Goal: Entertainment & Leisure: Browse casually

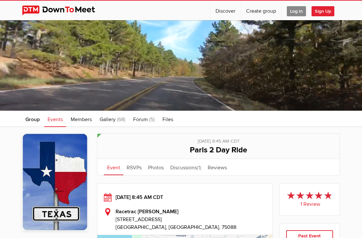
click at [53, 120] on span "Events" at bounding box center [55, 119] width 15 height 7
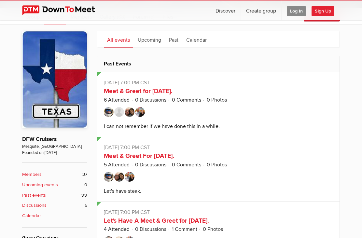
scroll to position [103, 0]
click at [131, 92] on link "Meet & Greet for [DATE]." at bounding box center [138, 91] width 69 height 8
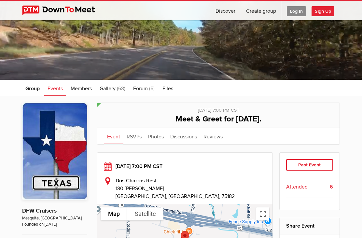
scroll to position [27, 0]
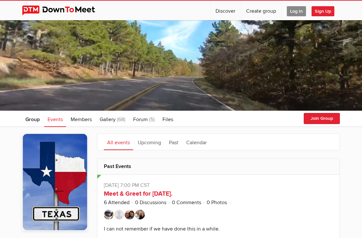
click at [58, 121] on span "Events" at bounding box center [55, 119] width 15 height 7
click at [53, 120] on span "Events" at bounding box center [55, 119] width 15 height 7
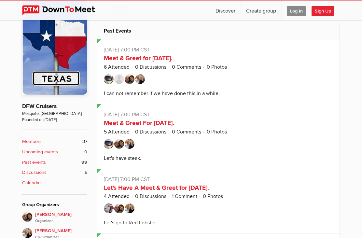
scroll to position [142, 0]
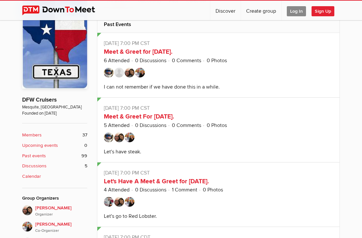
click at [33, 132] on b "Members" at bounding box center [32, 135] width 20 height 7
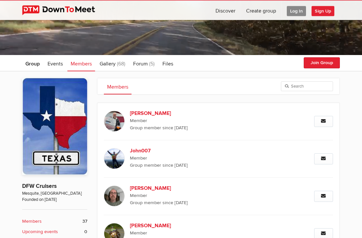
scroll to position [64, 0]
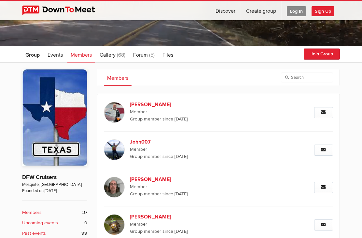
click at [112, 54] on span "Gallery" at bounding box center [108, 55] width 16 height 7
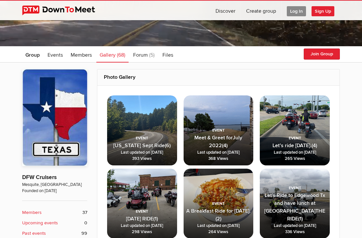
click at [134, 204] on span "[DATE] RIDE (1) Last updated on [DATE] 298 Views" at bounding box center [142, 215] width 70 height 48
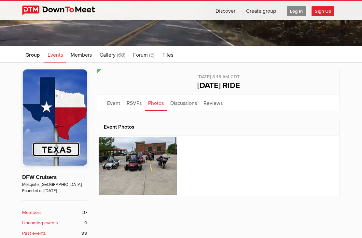
click at [131, 166] on img at bounding box center [138, 166] width 78 height 59
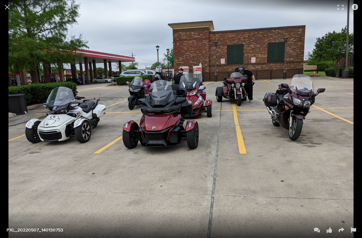
click at [9, 11] on button at bounding box center [7, 7] width 14 height 14
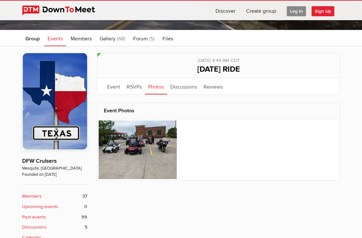
scroll to position [80, 0]
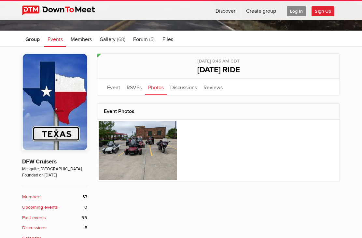
click at [108, 40] on span "Gallery" at bounding box center [108, 39] width 16 height 7
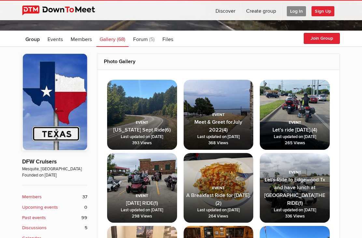
click at [292, 109] on span "Let’s ride [DATE]. (4) Last updated on [DATE] 265 Views" at bounding box center [295, 126] width 70 height 48
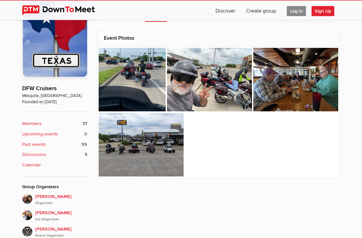
scroll to position [153, 0]
click at [133, 155] on img at bounding box center [141, 145] width 85 height 64
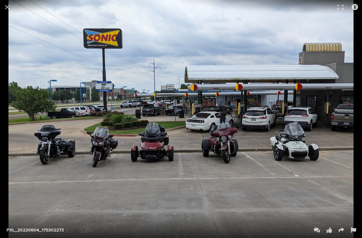
click at [10, 8] on button at bounding box center [7, 7] width 14 height 14
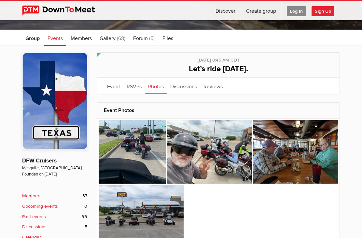
scroll to position [80, 0]
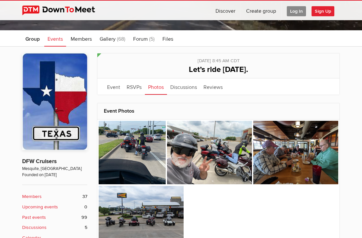
scroll to position [174, 0]
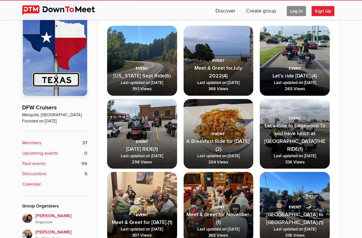
scroll to position [138, 0]
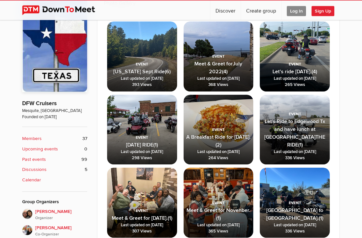
click at [219, 131] on span "A Breakfast Ride for [DATE]. (2) Last updated on [DATE] 264 Views" at bounding box center [219, 136] width 70 height 55
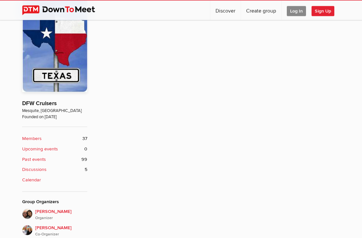
scroll to position [138, 0]
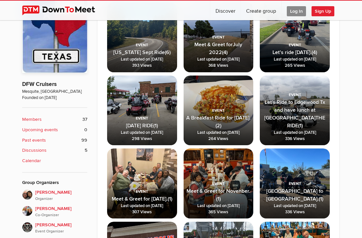
scroll to position [157, 0]
click at [283, 117] on span "Let's Ride to Edgewood Tx and have lunch at [GEOGRAPHIC_DATA]THE RIDE" at bounding box center [294, 114] width 61 height 30
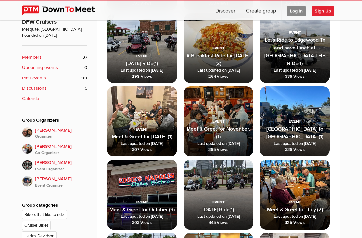
scroll to position [222, 0]
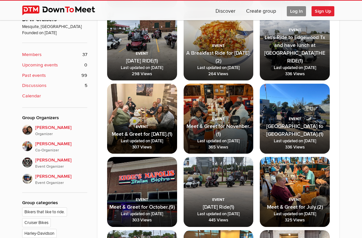
click at [135, 118] on span "Meet & Greet for [DATE]. (1) Last updated on [DATE] 307 Views" at bounding box center [142, 130] width 70 height 48
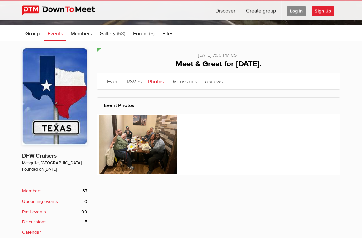
scroll to position [84, 0]
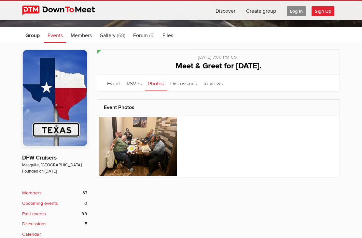
click at [133, 147] on img at bounding box center [138, 146] width 78 height 59
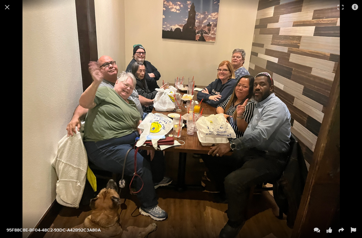
scroll to position [243, 0]
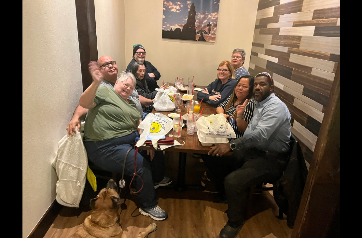
scroll to position [163, 0]
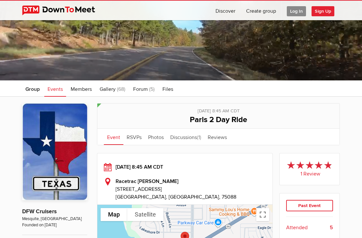
scroll to position [56, 0]
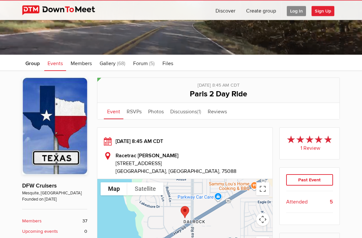
click at [116, 64] on span "Gallery" at bounding box center [108, 64] width 16 height 7
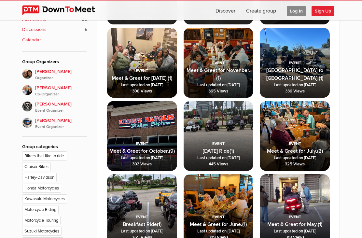
scroll to position [278, 0]
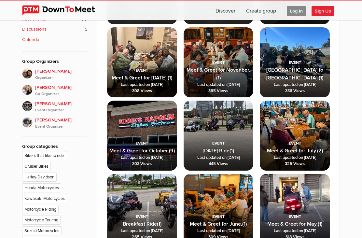
click at [290, 68] on span "[GEOGRAPHIC_DATA] to [GEOGRAPHIC_DATA]." at bounding box center [294, 74] width 57 height 14
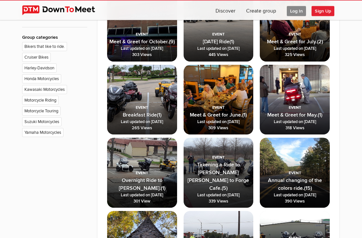
scroll to position [388, 0]
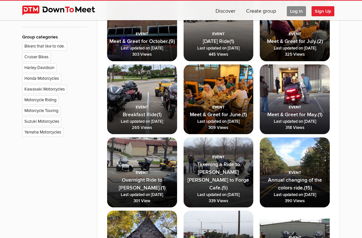
click at [144, 172] on span "Overnight Ride to Tyler Tx. (1) Last updated on Apr 18, 2021 301 View" at bounding box center [142, 179] width 70 height 55
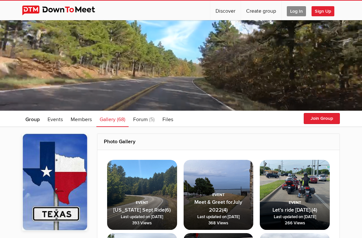
scroll to position [409, 0]
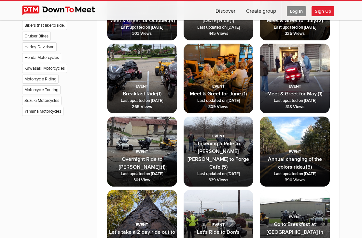
click at [210, 159] on span "Takening a Ride to [PERSON_NAME] [PERSON_NAME] to Forge Cafe." at bounding box center [219, 155] width 62 height 30
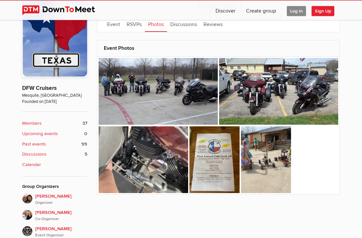
scroll to position [154, 0]
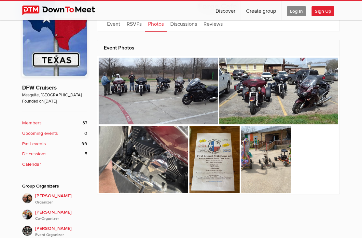
click at [147, 156] on img at bounding box center [144, 159] width 90 height 67
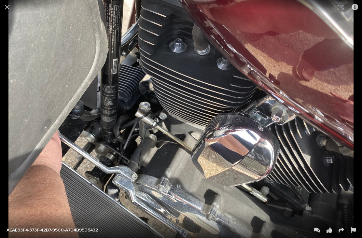
click at [5, 6] on button at bounding box center [7, 7] width 14 height 14
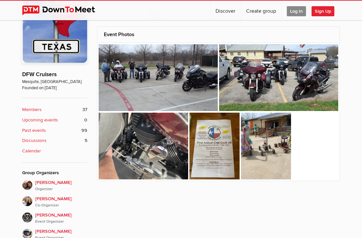
scroll to position [175, 0]
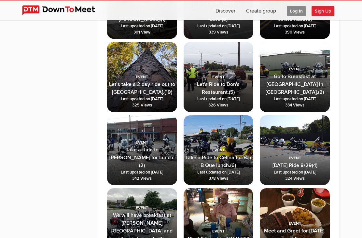
scroll to position [557, 0]
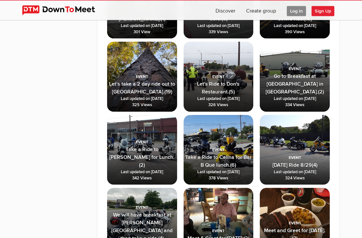
click at [212, 81] on span "Let's Ride to Don's Restaurant." at bounding box center [218, 88] width 43 height 14
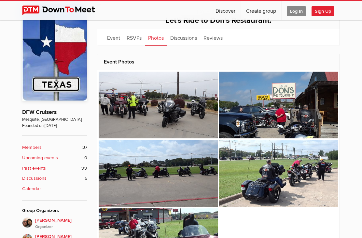
scroll to position [129, 0]
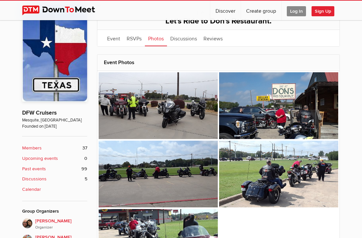
click at [157, 114] on img at bounding box center [158, 105] width 119 height 67
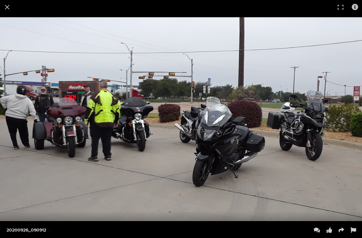
scroll to position [578, 0]
click at [11, 5] on button at bounding box center [7, 7] width 14 height 14
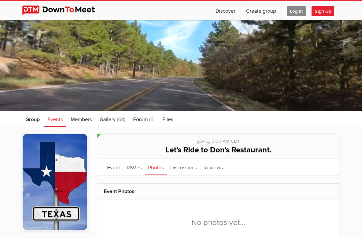
click at [154, 167] on link "Photos" at bounding box center [156, 167] width 22 height 16
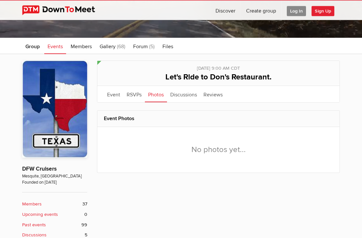
scroll to position [73, 0]
click at [152, 94] on link "Photos" at bounding box center [156, 94] width 22 height 16
click at [156, 95] on link "Photos" at bounding box center [156, 94] width 22 height 16
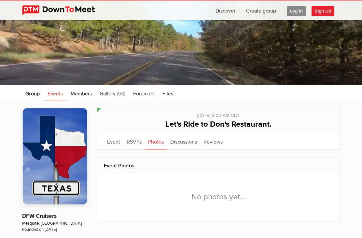
click at [111, 93] on span "Gallery" at bounding box center [108, 94] width 16 height 7
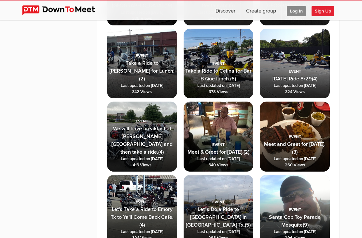
scroll to position [644, 0]
click at [290, 62] on span "Saturday Ride 8/29 (4) Last updated on Aug 29, 2020 324 Views" at bounding box center [295, 75] width 70 height 48
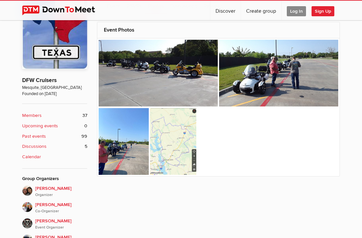
scroll to position [162, 0]
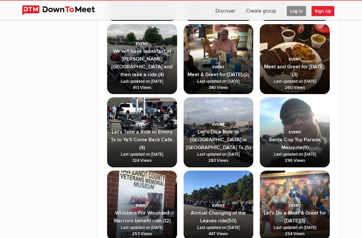
scroll to position [721, 0]
click at [143, 132] on span "Let's Take a Ride to Emory Tx to Ya'll Come Back Cafe." at bounding box center [142, 136] width 63 height 14
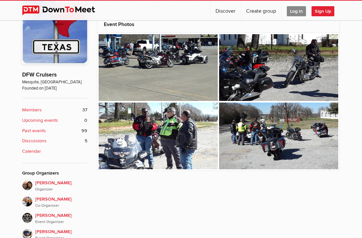
scroll to position [166, 0]
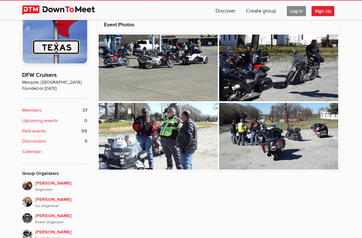
click at [303, 70] on img at bounding box center [278, 68] width 119 height 67
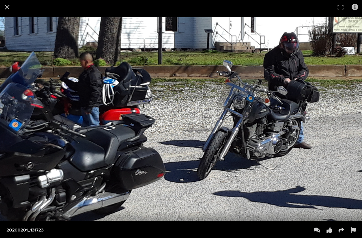
scroll to position [742, 0]
click at [9, 5] on button at bounding box center [7, 7] width 14 height 14
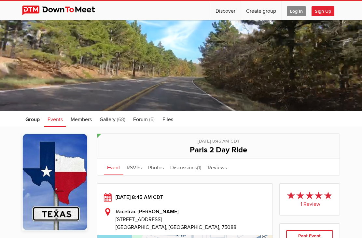
click at [112, 121] on span "Gallery" at bounding box center [108, 119] width 16 height 7
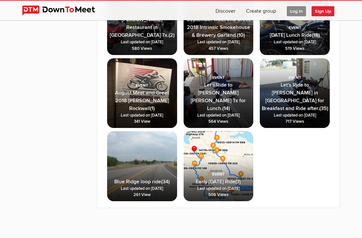
scroll to position [1638, 0]
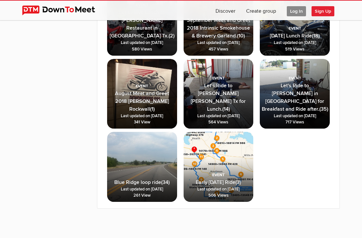
click at [288, 94] on span "Let's Ride to [PERSON_NAME] in [GEOGRAPHIC_DATA] for Breakfast and Ride after." at bounding box center [293, 97] width 63 height 30
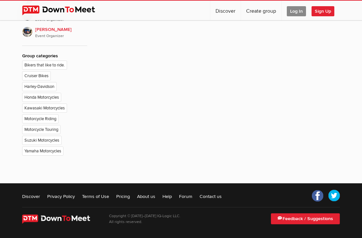
scroll to position [346, 0]
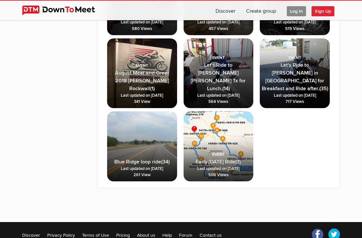
scroll to position [1658, 0]
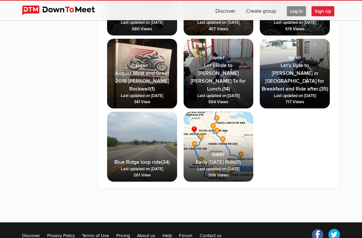
click at [141, 141] on img at bounding box center [142, 147] width 70 height 70
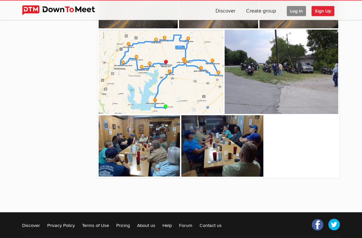
scroll to position [745, 0]
click at [138, 151] on img at bounding box center [139, 146] width 81 height 62
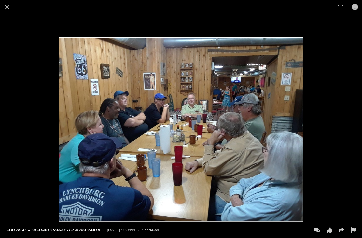
click at [4, 4] on button at bounding box center [7, 7] width 14 height 14
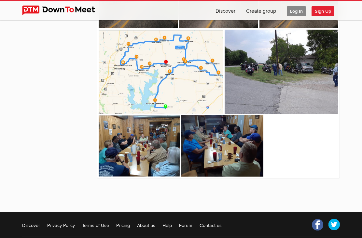
click at [205, 149] on img at bounding box center [222, 146] width 82 height 62
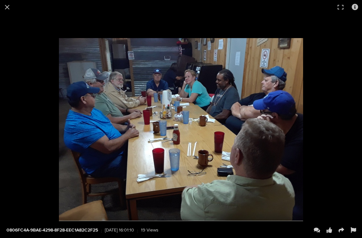
click at [7, 7] on button at bounding box center [7, 7] width 14 height 14
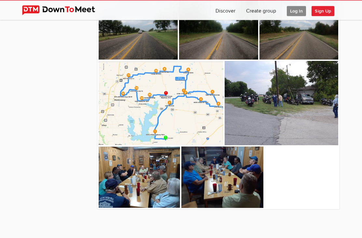
scroll to position [712, 0]
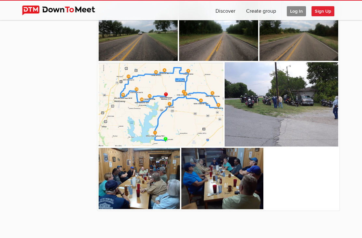
click at [253, 114] on img at bounding box center [282, 104] width 114 height 84
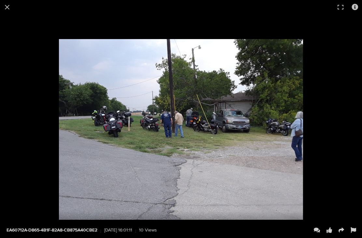
click at [11, 6] on button at bounding box center [7, 7] width 14 height 14
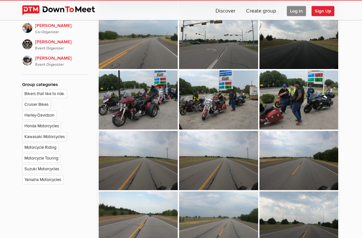
scroll to position [341, 0]
click at [293, 99] on img at bounding box center [299, 99] width 79 height 59
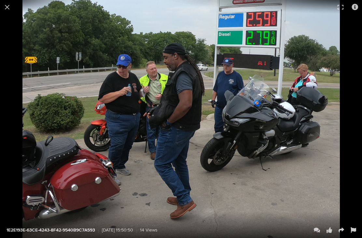
scroll to position [733, 0]
click at [8, 3] on button at bounding box center [7, 7] width 14 height 14
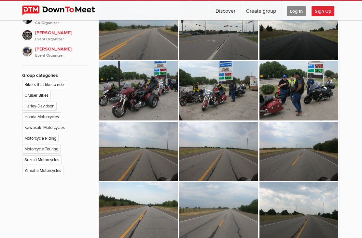
scroll to position [350, 0]
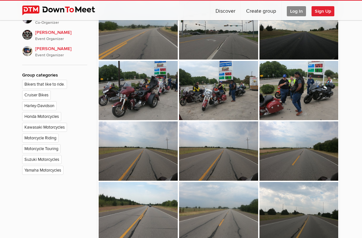
click at [200, 95] on img at bounding box center [218, 90] width 79 height 59
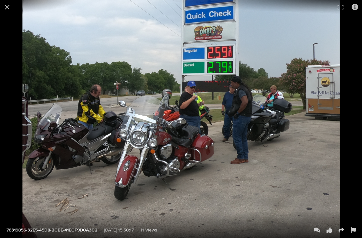
click at [5, 4] on button at bounding box center [7, 7] width 14 height 14
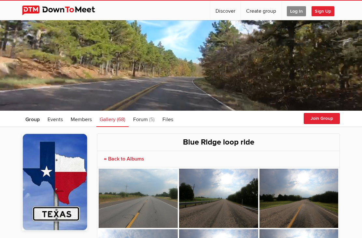
scroll to position [350, 0]
click at [111, 118] on span "Gallery" at bounding box center [108, 119] width 16 height 7
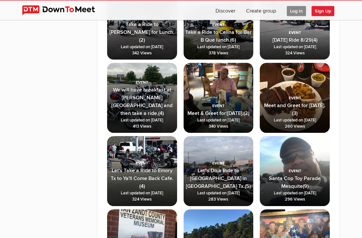
scroll to position [682, 0]
click at [212, 110] on span "Meet & Greet for [DATE]." at bounding box center [216, 113] width 56 height 7
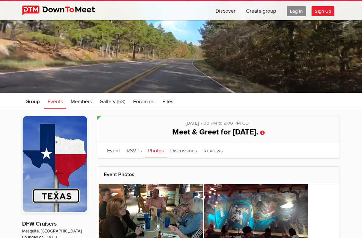
scroll to position [18, 0]
